Goal: Information Seeking & Learning: Learn about a topic

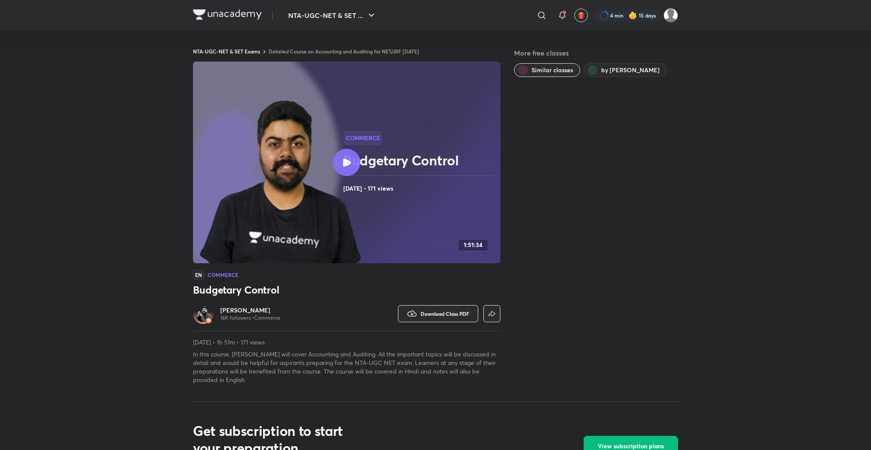
click at [407, 51] on link "Detailed Course on Accounting and Auditing for NET/JRF Dec 2025" at bounding box center [344, 51] width 150 height 7
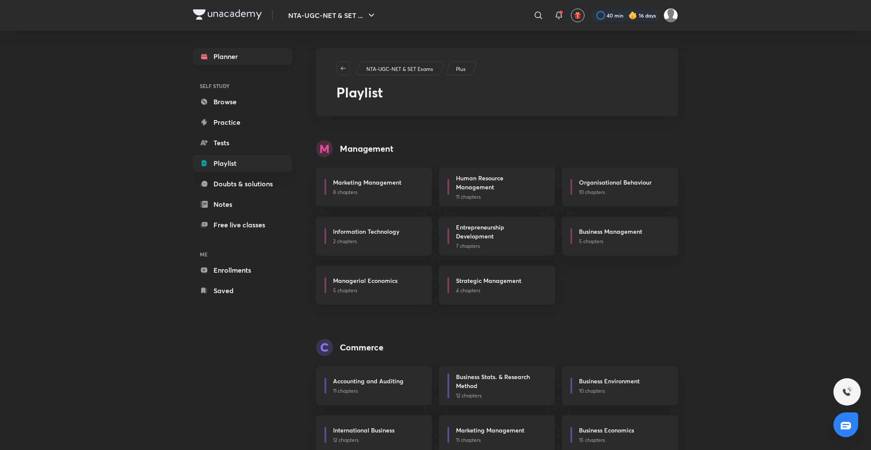
click at [236, 58] on link "Planner" at bounding box center [242, 56] width 99 height 17
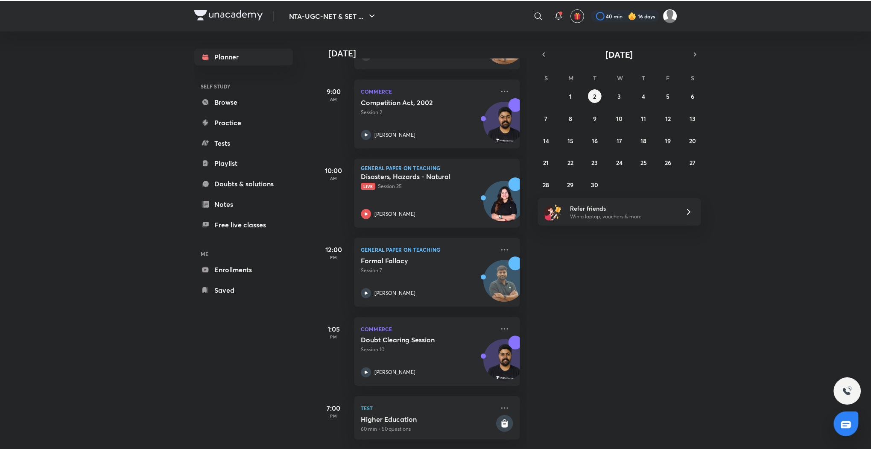
scroll to position [118, 0]
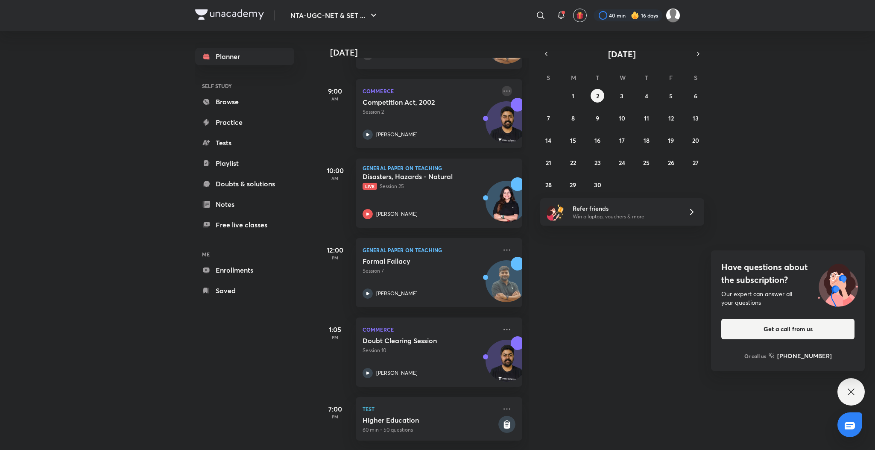
click at [502, 86] on icon at bounding box center [507, 91] width 10 height 10
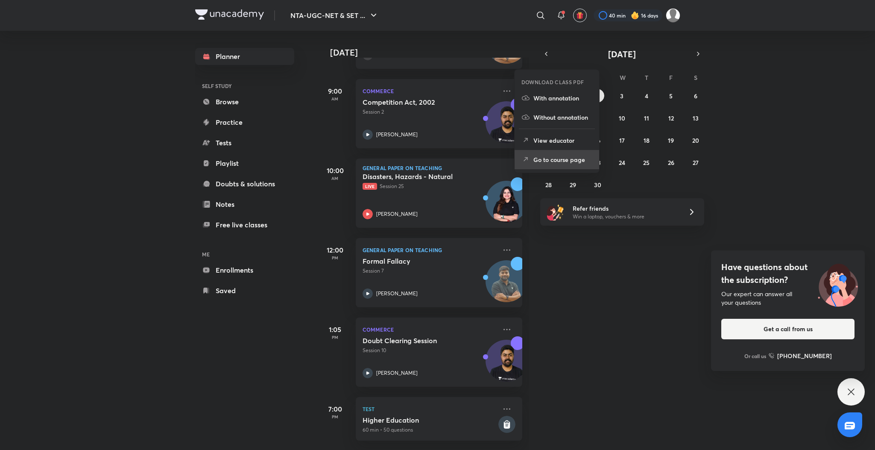
click at [527, 159] on icon at bounding box center [526, 159] width 3 height 3
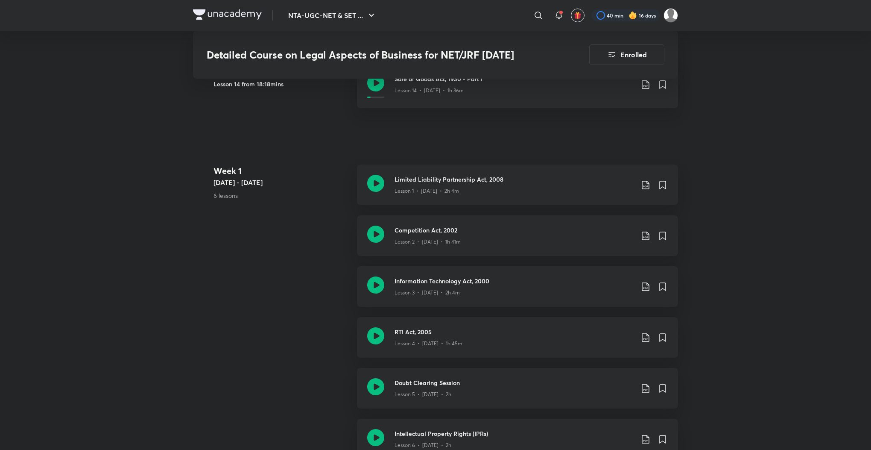
scroll to position [436, 0]
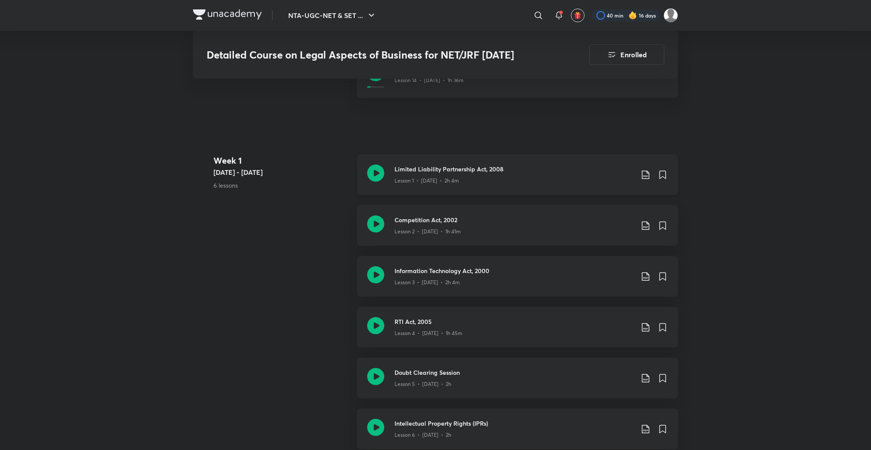
click at [376, 171] on icon at bounding box center [375, 172] width 17 height 17
click at [375, 226] on icon at bounding box center [375, 223] width 17 height 17
